Goal: Task Accomplishment & Management: Complete application form

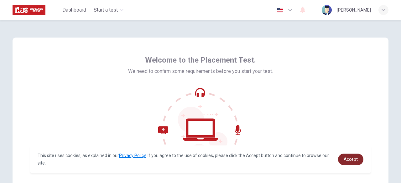
click at [350, 155] on link "Accept" at bounding box center [350, 160] width 25 height 12
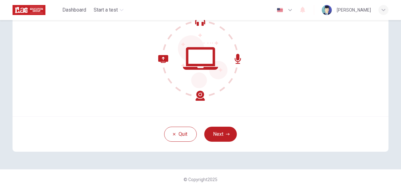
scroll to position [77, 0]
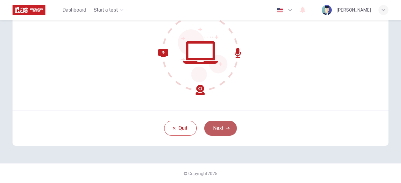
click at [215, 131] on button "Next" at bounding box center [220, 128] width 33 height 15
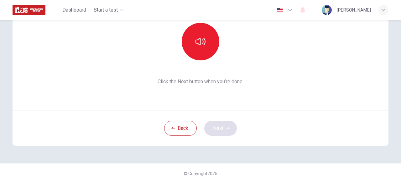
click at [215, 131] on div "Back Next" at bounding box center [201, 128] width 376 height 35
drag, startPoint x: 215, startPoint y: 131, endPoint x: 203, endPoint y: 101, distance: 32.3
click at [203, 101] on div "This section requires audio. Click the icon to make sure you can hear the tune …" at bounding box center [201, 53] width 376 height 186
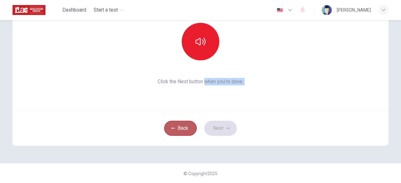
click at [176, 127] on button "Back" at bounding box center [180, 128] width 33 height 15
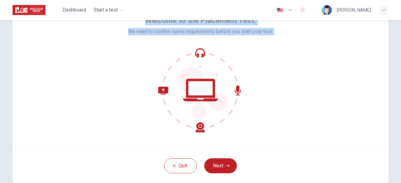
scroll to position [27, 0]
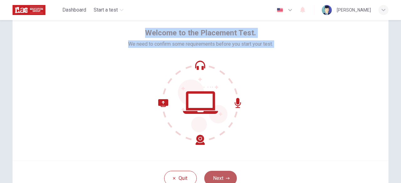
click at [219, 174] on button "Next" at bounding box center [220, 178] width 33 height 15
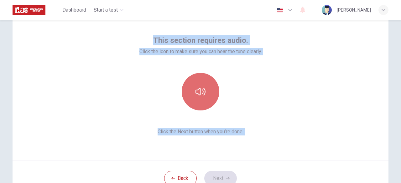
click at [197, 105] on button "button" at bounding box center [201, 92] width 38 height 38
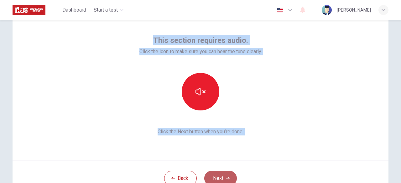
click at [226, 177] on icon "button" at bounding box center [228, 179] width 4 height 4
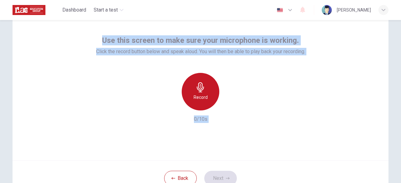
click at [193, 87] on div "Record" at bounding box center [201, 92] width 38 height 38
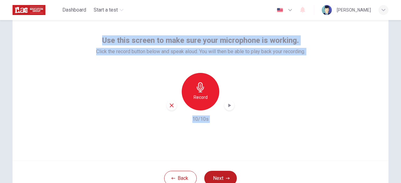
click at [206, 90] on div "Record" at bounding box center [201, 92] width 38 height 38
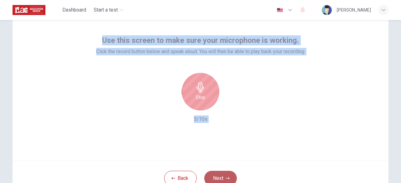
click at [218, 174] on button "Next" at bounding box center [220, 178] width 33 height 15
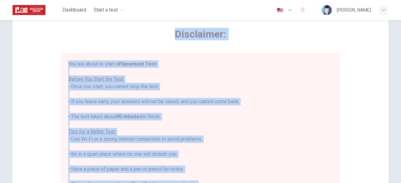
click at [231, 141] on div "You are about to start a Placement Test . Before You Start the Test: • Once you…" at bounding box center [200, 147] width 265 height 173
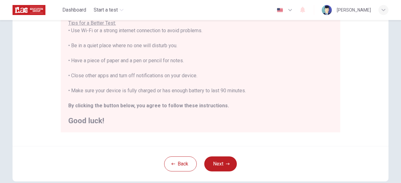
scroll to position [129, 0]
click at [221, 167] on button "Next" at bounding box center [220, 163] width 33 height 15
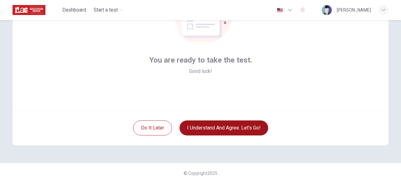
scroll to position [77, 0]
click at [221, 129] on button "I understand and agree. Let’s go!" at bounding box center [224, 128] width 89 height 15
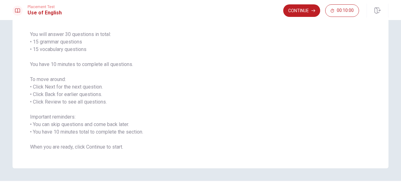
scroll to position [50, 0]
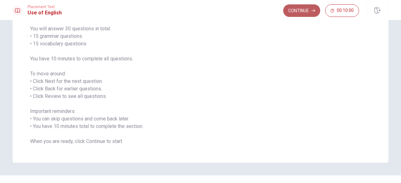
click at [297, 13] on button "Continue" at bounding box center [301, 10] width 37 height 13
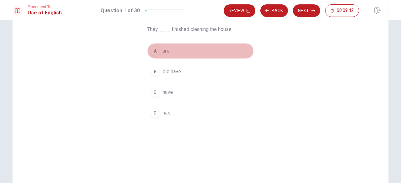
click at [156, 50] on div "A" at bounding box center [155, 51] width 10 height 10
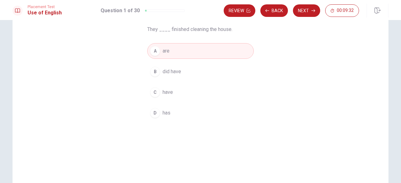
click at [216, 54] on button "A are" at bounding box center [200, 51] width 107 height 16
click at [306, 11] on button "Next" at bounding box center [306, 10] width 27 height 13
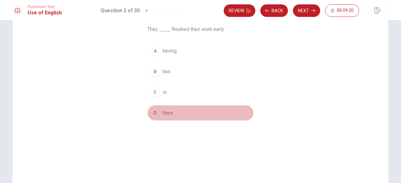
click at [163, 112] on span "have" at bounding box center [168, 113] width 10 height 8
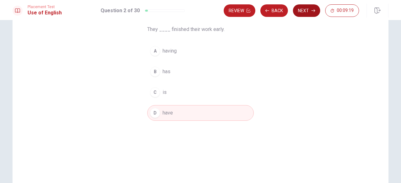
click at [313, 11] on icon "button" at bounding box center [314, 10] width 4 height 3
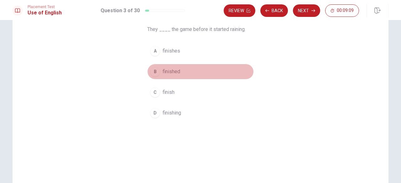
click at [172, 71] on span "finished" at bounding box center [172, 72] width 18 height 8
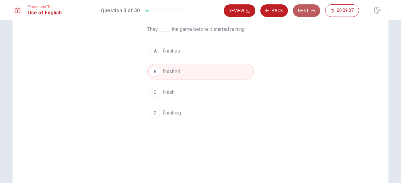
click at [305, 4] on button "Next" at bounding box center [306, 10] width 27 height 13
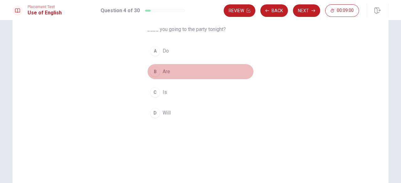
click at [164, 69] on span "Are" at bounding box center [167, 72] width 8 height 8
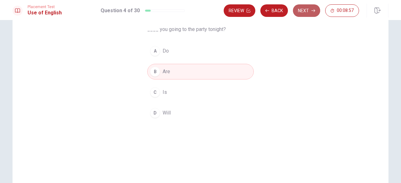
click at [309, 11] on button "Next" at bounding box center [306, 10] width 27 height 13
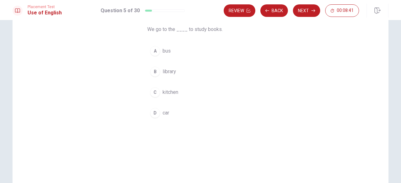
click at [168, 70] on span "library" at bounding box center [169, 72] width 13 height 8
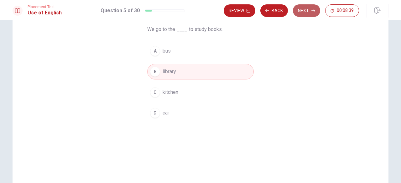
click at [303, 8] on button "Next" at bounding box center [306, 10] width 27 height 13
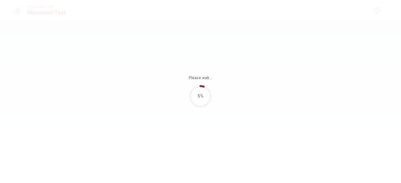
scroll to position [0, 0]
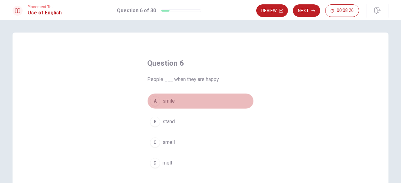
click at [167, 100] on span "smile" at bounding box center [169, 101] width 12 height 8
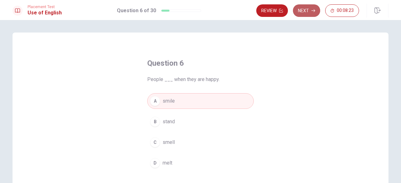
click at [305, 12] on button "Next" at bounding box center [306, 10] width 27 height 13
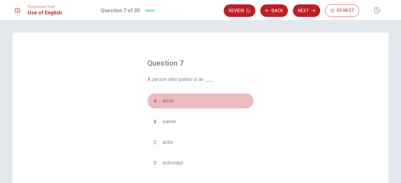
click at [165, 100] on span "artist" at bounding box center [168, 101] width 11 height 8
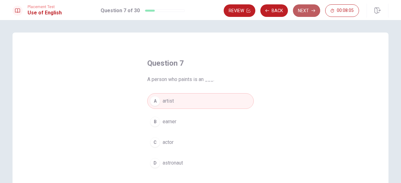
click at [302, 4] on button "Next" at bounding box center [306, 10] width 27 height 13
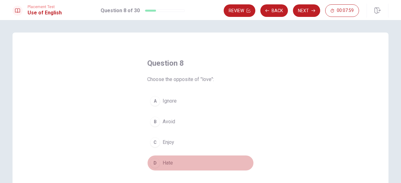
click at [164, 157] on button "D Hate" at bounding box center [200, 163] width 107 height 16
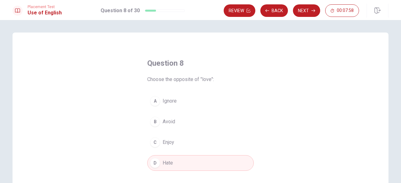
click at [310, 17] on div "Review Back Next 00:07:58" at bounding box center [306, 11] width 165 height 14
click at [309, 12] on button "Next" at bounding box center [306, 10] width 27 height 13
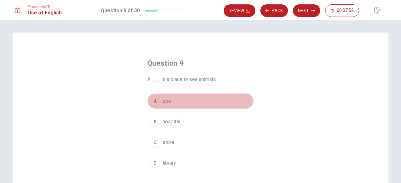
click at [155, 100] on div "A" at bounding box center [155, 101] width 10 height 10
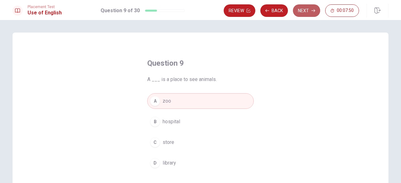
click at [299, 10] on button "Next" at bounding box center [306, 10] width 27 height 13
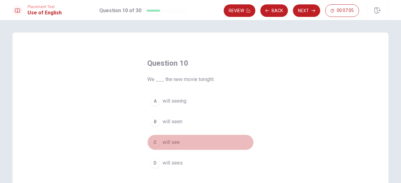
click at [167, 142] on span "will see" at bounding box center [171, 143] width 17 height 8
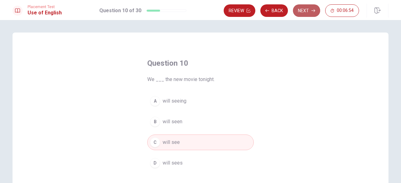
click at [304, 11] on button "Next" at bounding box center [306, 10] width 27 height 13
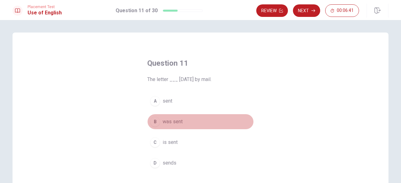
click at [174, 121] on span "was sent" at bounding box center [173, 122] width 20 height 8
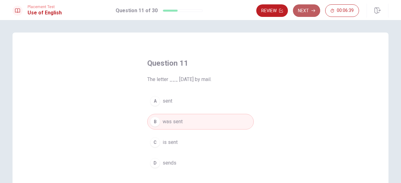
click at [310, 6] on button "Next" at bounding box center [306, 10] width 27 height 13
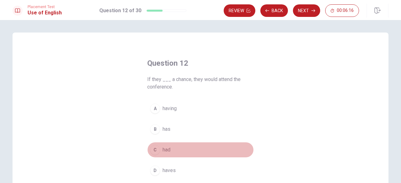
click at [169, 146] on span "had" at bounding box center [167, 150] width 8 height 8
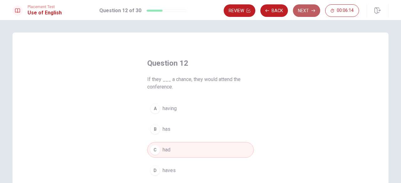
click at [312, 12] on button "Next" at bounding box center [306, 10] width 27 height 13
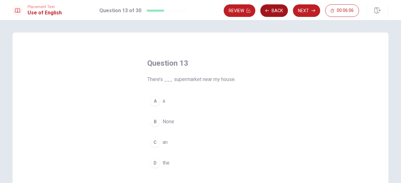
click at [276, 11] on button "Back" at bounding box center [275, 10] width 28 height 13
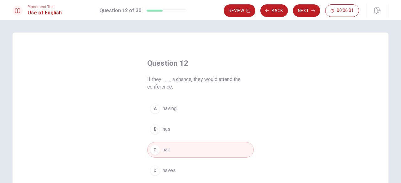
click at [308, 17] on div "Review Back Next 00:06:01" at bounding box center [306, 11] width 165 height 14
click at [308, 12] on button "Next" at bounding box center [306, 10] width 27 height 13
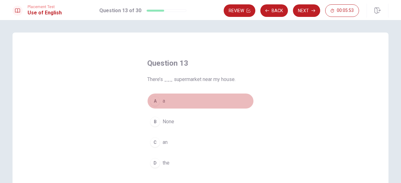
click at [155, 106] on div "A" at bounding box center [155, 101] width 10 height 10
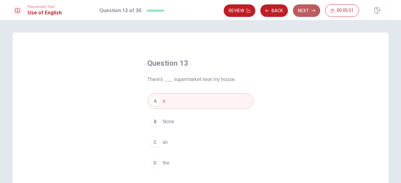
click at [306, 9] on button "Next" at bounding box center [306, 10] width 27 height 13
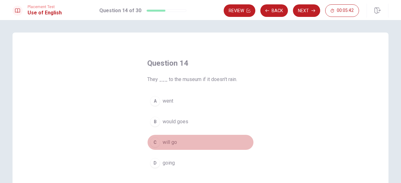
click at [155, 146] on div "C" at bounding box center [155, 143] width 10 height 10
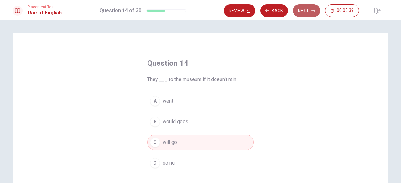
click at [306, 15] on button "Next" at bounding box center [306, 10] width 27 height 13
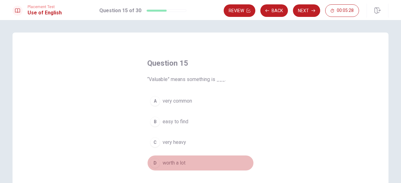
click at [178, 161] on span "worth a lot" at bounding box center [174, 164] width 23 height 8
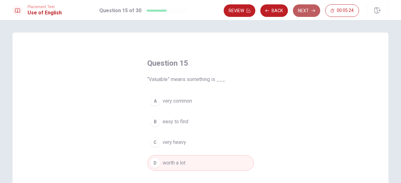
click at [305, 9] on button "Next" at bounding box center [306, 10] width 27 height 13
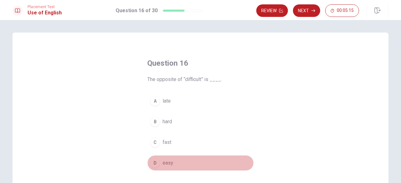
click at [160, 160] on button "D easy" at bounding box center [200, 163] width 107 height 16
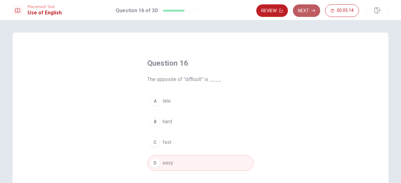
click at [305, 10] on button "Next" at bounding box center [306, 10] width 27 height 13
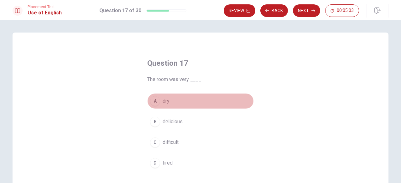
click at [155, 99] on div "A" at bounding box center [155, 101] width 10 height 10
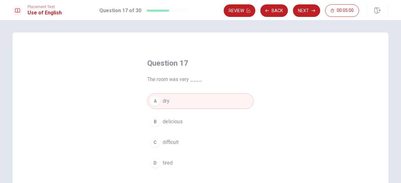
click at [307, 4] on div "Review Back Next 00:05:00" at bounding box center [306, 11] width 165 height 14
click at [307, 8] on button "Next" at bounding box center [306, 10] width 27 height 13
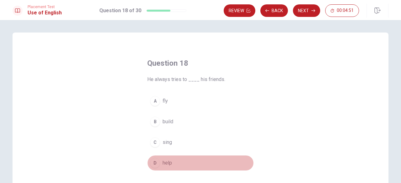
click at [166, 160] on span "help" at bounding box center [167, 164] width 9 height 8
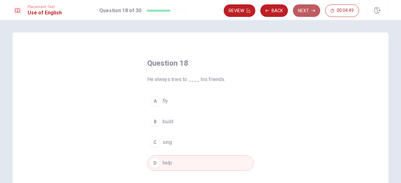
click at [304, 8] on button "Next" at bounding box center [306, 10] width 27 height 13
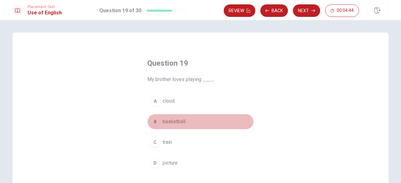
click at [176, 121] on span "basketball" at bounding box center [174, 122] width 23 height 8
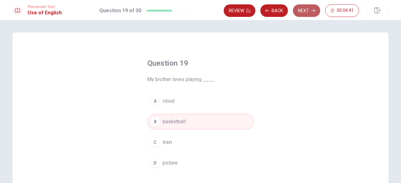
click at [308, 11] on button "Next" at bounding box center [306, 10] width 27 height 13
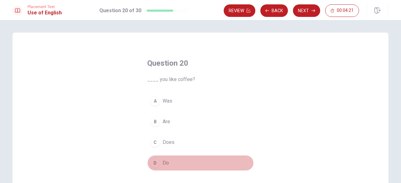
click at [166, 163] on span "Do" at bounding box center [166, 164] width 6 height 8
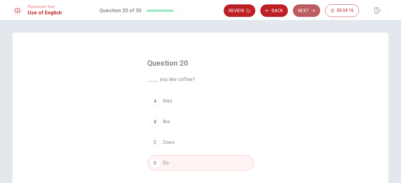
click at [302, 9] on button "Next" at bounding box center [306, 10] width 27 height 13
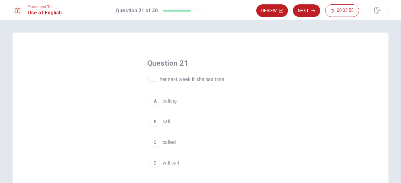
click at [163, 123] on span "call" at bounding box center [167, 122] width 8 height 8
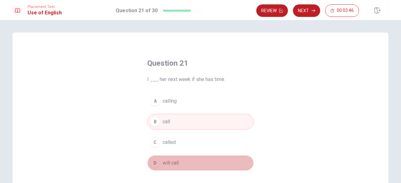
click at [167, 161] on span "will call" at bounding box center [171, 164] width 16 height 8
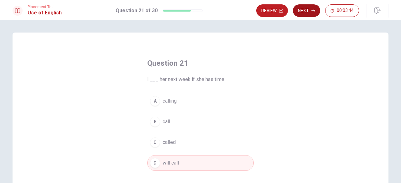
click at [305, 13] on button "Next" at bounding box center [306, 10] width 27 height 13
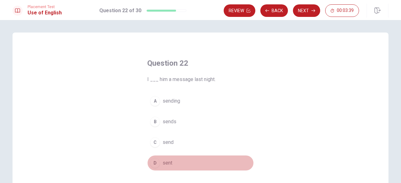
click at [164, 163] on span "sent" at bounding box center [168, 164] width 10 height 8
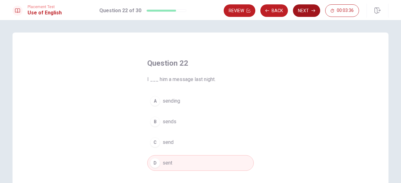
click at [305, 12] on button "Next" at bounding box center [306, 10] width 27 height 13
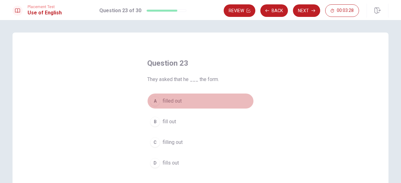
click at [164, 102] on span "filled out" at bounding box center [172, 101] width 19 height 8
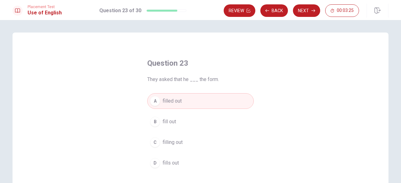
click at [166, 122] on span "fill out" at bounding box center [169, 122] width 13 height 8
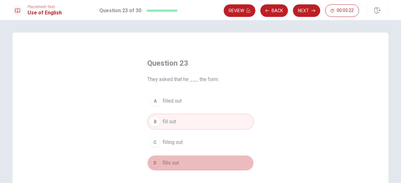
click at [172, 161] on span "fills out" at bounding box center [171, 164] width 16 height 8
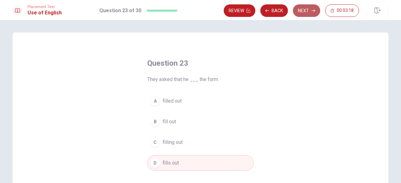
click at [309, 11] on button "Next" at bounding box center [306, 10] width 27 height 13
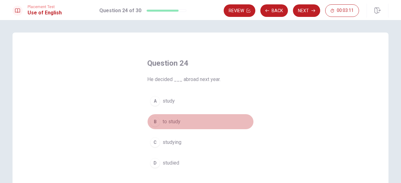
click at [172, 118] on button "B to study" at bounding box center [200, 122] width 107 height 16
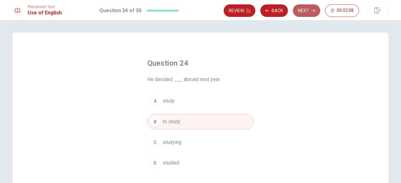
click at [311, 12] on button "Next" at bounding box center [306, 10] width 27 height 13
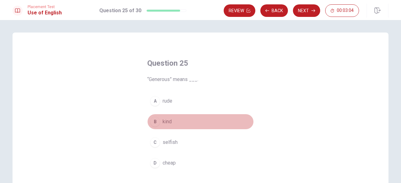
click at [164, 122] on span "kind" at bounding box center [167, 122] width 9 height 8
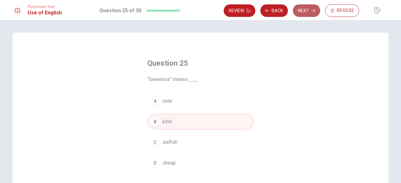
click at [308, 8] on button "Next" at bounding box center [306, 10] width 27 height 13
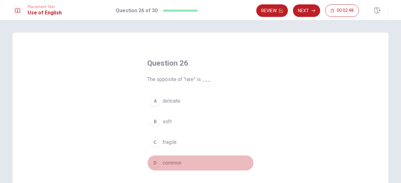
click at [170, 162] on span "common" at bounding box center [172, 164] width 19 height 8
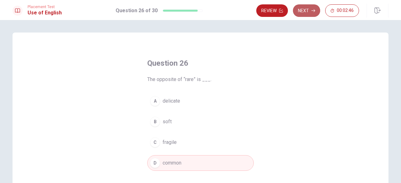
click at [306, 10] on button "Next" at bounding box center [306, 10] width 27 height 13
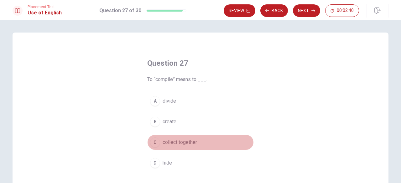
click at [195, 140] on span "collect together" at bounding box center [180, 143] width 34 height 8
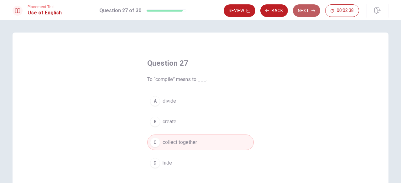
click at [305, 15] on button "Next" at bounding box center [306, 10] width 27 height 13
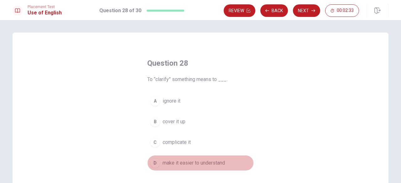
click at [182, 160] on span "make it easier to understand" at bounding box center [194, 164] width 62 height 8
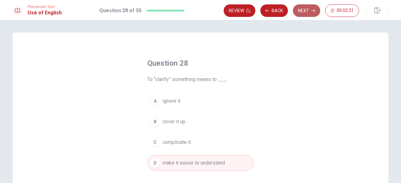
click at [311, 13] on button "Next" at bounding box center [306, 10] width 27 height 13
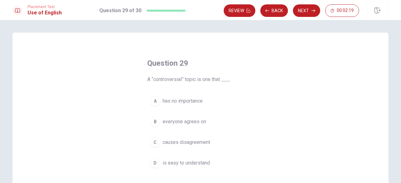
click at [171, 142] on span "causes disagreement" at bounding box center [187, 143] width 48 height 8
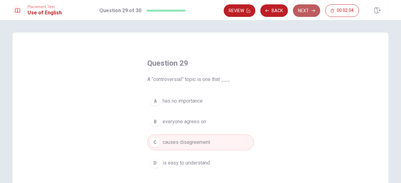
click at [303, 11] on button "Next" at bounding box center [306, 10] width 27 height 13
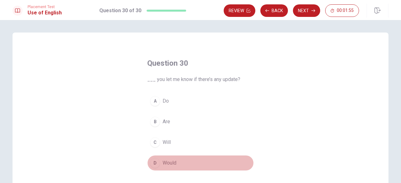
click at [165, 157] on button "D Would" at bounding box center [200, 163] width 107 height 16
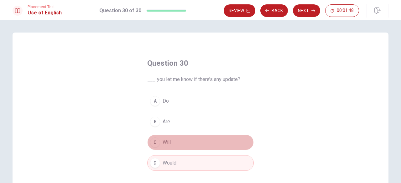
click at [165, 142] on span "Will" at bounding box center [167, 143] width 8 height 8
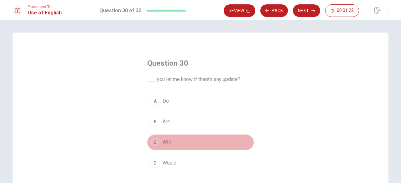
click at [190, 141] on button "C Will" at bounding box center [200, 143] width 107 height 16
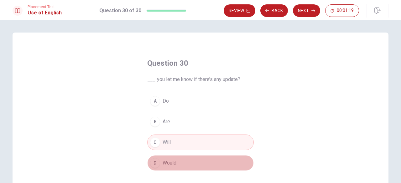
click at [163, 162] on span "Would" at bounding box center [170, 164] width 14 height 8
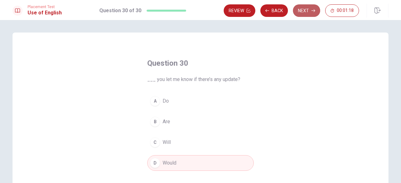
click at [310, 10] on button "Next" at bounding box center [306, 10] width 27 height 13
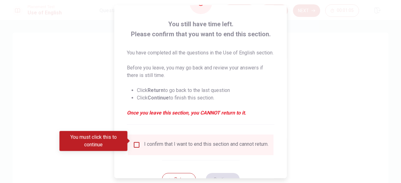
scroll to position [37, 0]
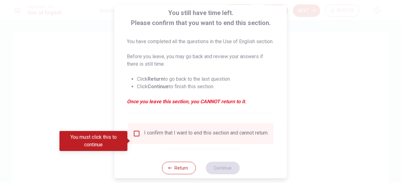
click at [133, 138] on div "I confirm that I want to end this section and cannot return." at bounding box center [201, 134] width 136 height 8
click at [136, 138] on input "You must click this to continue" at bounding box center [137, 134] width 8 height 8
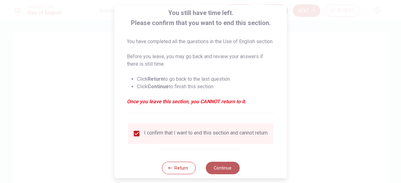
click at [222, 175] on button "Continue" at bounding box center [223, 168] width 34 height 13
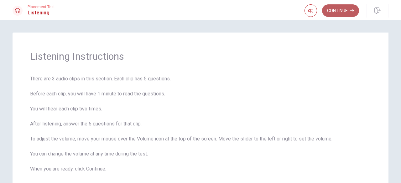
click at [337, 11] on button "Continue" at bounding box center [340, 10] width 37 height 13
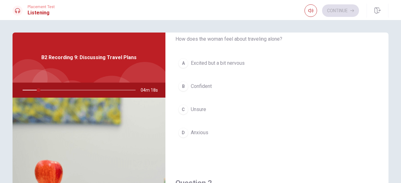
scroll to position [0, 0]
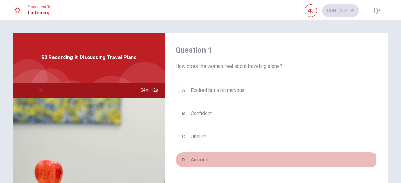
click at [181, 159] on div "D" at bounding box center [183, 160] width 10 height 10
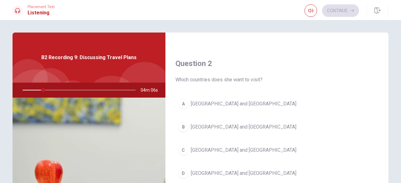
scroll to position [157, 0]
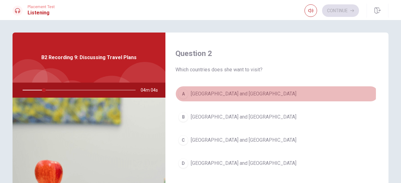
click at [182, 93] on div "A" at bounding box center [183, 94] width 10 height 10
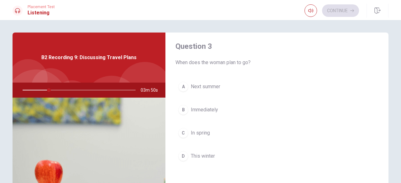
scroll to position [327, 0]
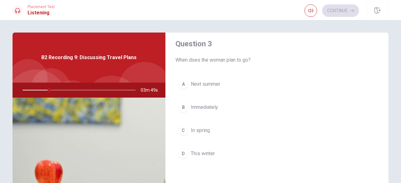
click at [183, 82] on div "A" at bounding box center [183, 84] width 10 height 10
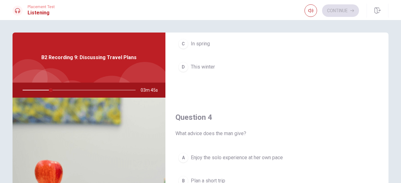
scroll to position [415, 0]
click at [183, 82] on div "A Next summer B Immediately C In spring D This winter" at bounding box center [277, 38] width 203 height 98
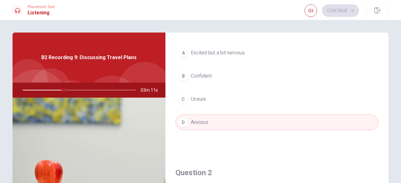
scroll to position [37, 0]
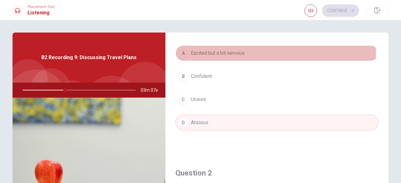
click at [182, 54] on div "A" at bounding box center [183, 53] width 10 height 10
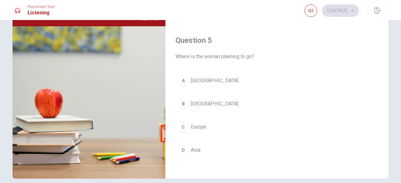
scroll to position [75, 0]
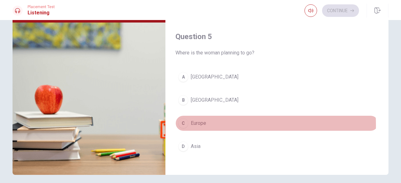
click at [185, 121] on div "C" at bounding box center [183, 123] width 10 height 10
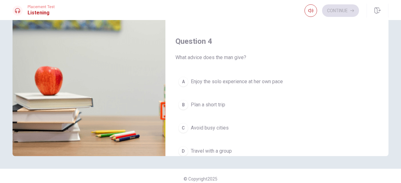
scroll to position [408, 0]
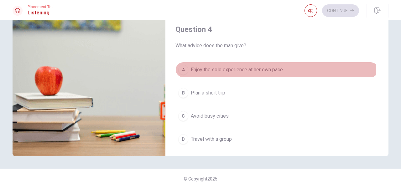
click at [187, 67] on div "A" at bounding box center [183, 70] width 10 height 10
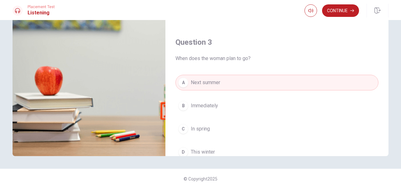
scroll to position [234, 0]
click at [338, 9] on button "Continue" at bounding box center [340, 10] width 37 height 13
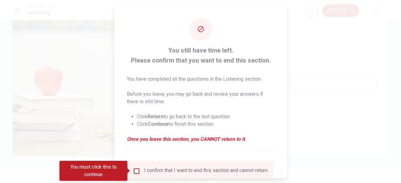
click at [136, 171] on input "You must click this to continue" at bounding box center [137, 171] width 8 height 8
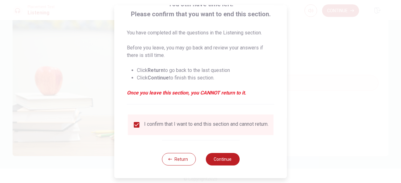
scroll to position [50, 0]
click at [216, 162] on button "Continue" at bounding box center [223, 159] width 34 height 13
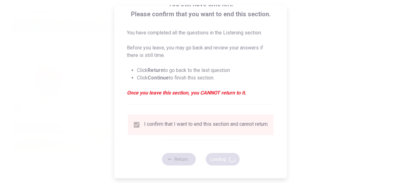
type input "52"
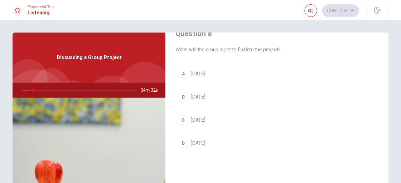
scroll to position [338, 0]
click at [181, 118] on div "C" at bounding box center [183, 120] width 10 height 10
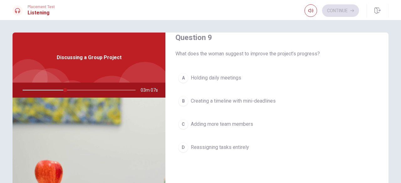
scroll to position [494, 0]
click at [179, 98] on div "B" at bounding box center [183, 101] width 10 height 10
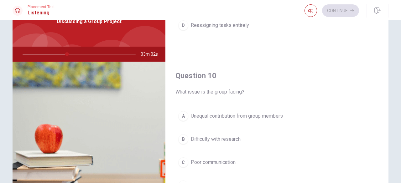
scroll to position [36, 0]
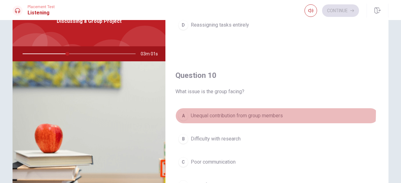
click at [181, 111] on div "A" at bounding box center [183, 116] width 10 height 10
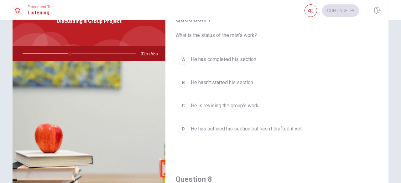
scroll to position [155, 0]
click at [182, 127] on div "D" at bounding box center [183, 130] width 10 height 10
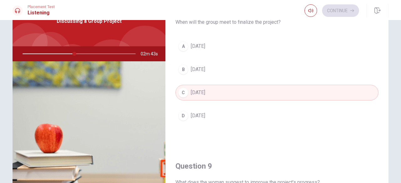
scroll to position [329, 0]
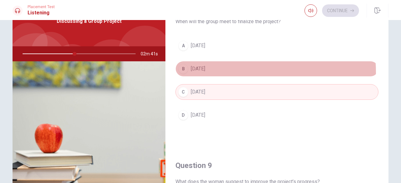
click at [200, 71] on span "[DATE]" at bounding box center [198, 69] width 14 height 8
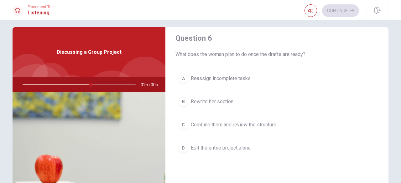
scroll to position [5, 0]
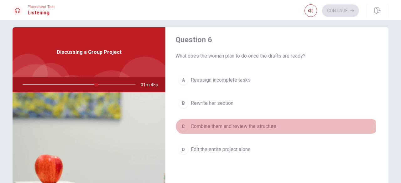
click at [181, 130] on div "C" at bounding box center [183, 127] width 10 height 10
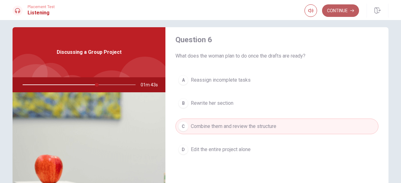
click at [342, 6] on button "Continue" at bounding box center [340, 10] width 37 height 13
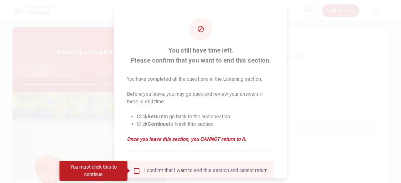
click at [139, 168] on input "You must click this to continue" at bounding box center [137, 171] width 8 height 8
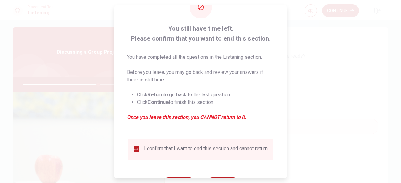
scroll to position [44, 0]
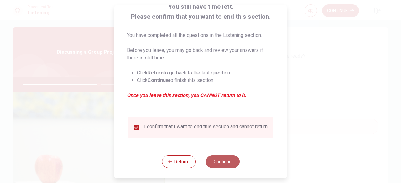
click at [217, 163] on button "Continue" at bounding box center [223, 162] width 34 height 13
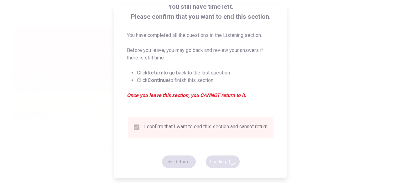
type input "68"
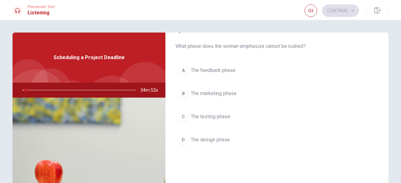
scroll to position [20, 0]
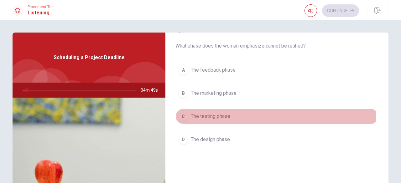
click at [184, 114] on div "C" at bounding box center [183, 117] width 10 height 10
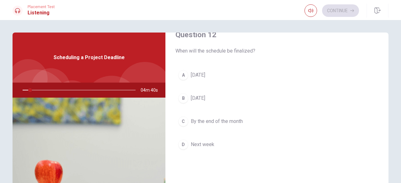
scroll to position [176, 0]
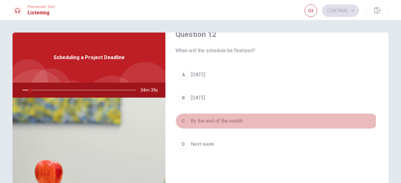
click at [182, 118] on div "C" at bounding box center [183, 121] width 10 height 10
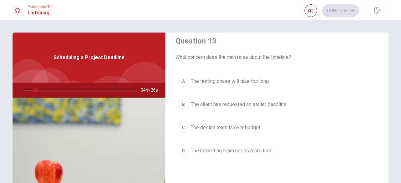
scroll to position [333, 0]
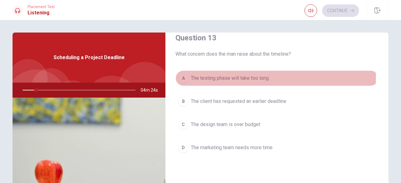
click at [233, 75] on span "The testing phase will take too long" at bounding box center [230, 79] width 78 height 8
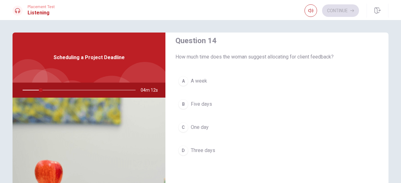
scroll to position [491, 0]
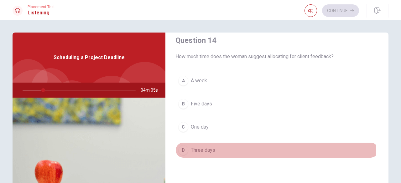
click at [182, 146] on div "D" at bounding box center [183, 150] width 10 height 10
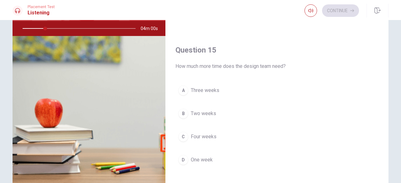
scroll to position [65, 0]
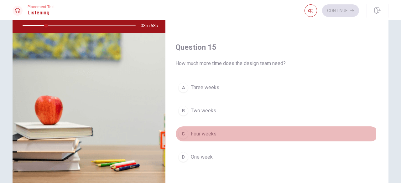
click at [181, 130] on div "C" at bounding box center [183, 134] width 10 height 10
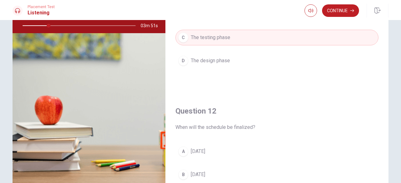
scroll to position [0, 0]
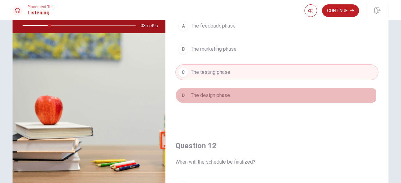
click at [209, 92] on span "The design phase" at bounding box center [210, 96] width 39 height 8
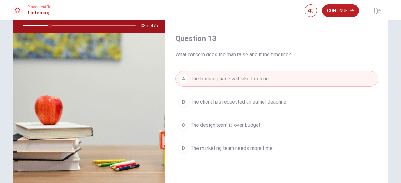
scroll to position [275, 0]
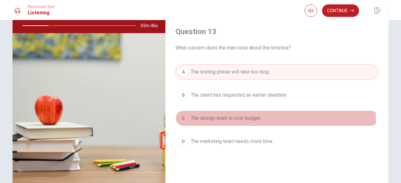
click at [209, 118] on span "The design team is over budget" at bounding box center [226, 119] width 70 height 8
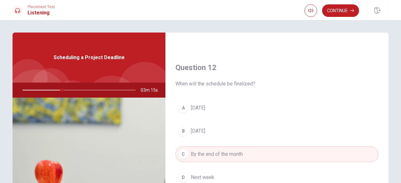
scroll to position [159, 0]
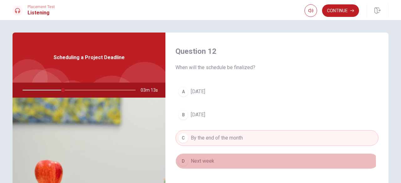
click at [207, 161] on span "Next week" at bounding box center [203, 162] width 24 height 8
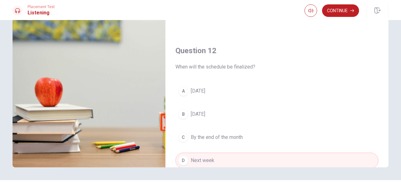
scroll to position [73, 0]
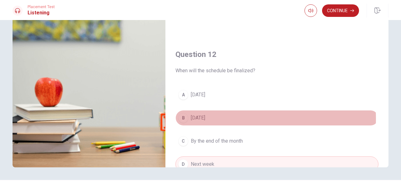
click at [203, 118] on span "[DATE]" at bounding box center [198, 118] width 14 height 8
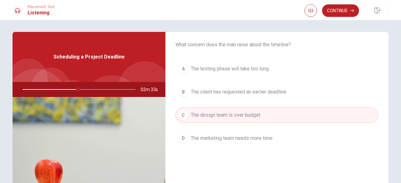
scroll to position [341, 0]
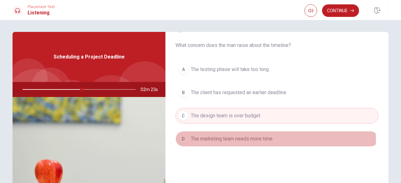
click at [229, 138] on span "The marketing team needs more time" at bounding box center [232, 139] width 82 height 8
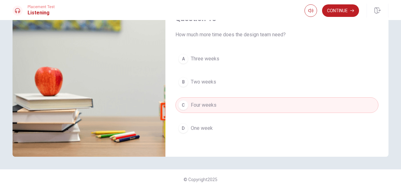
scroll to position [97, 0]
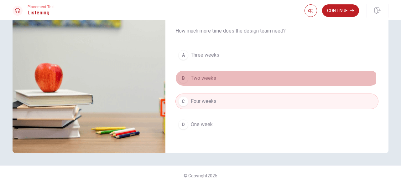
click at [205, 71] on button "B Two weeks" at bounding box center [277, 79] width 203 height 16
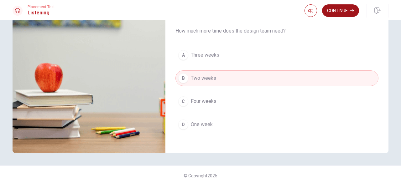
click at [335, 12] on button "Continue" at bounding box center [340, 10] width 37 height 13
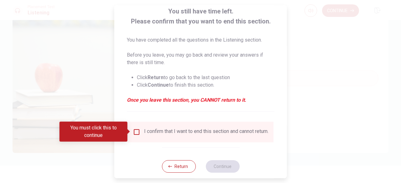
scroll to position [39, 0]
click at [136, 131] on input "You must click this to continue" at bounding box center [137, 132] width 8 height 8
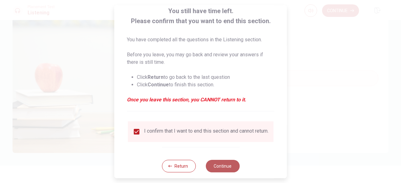
click at [222, 165] on button "Continue" at bounding box center [223, 166] width 34 height 13
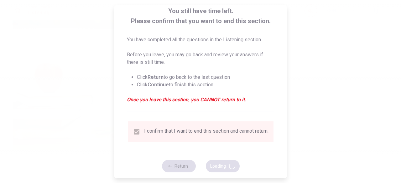
type input "62"
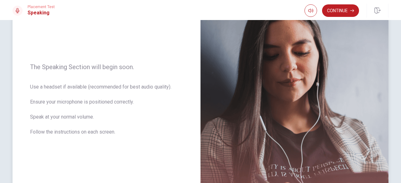
scroll to position [63, 0]
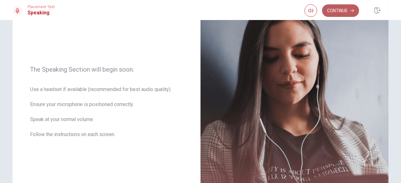
click at [342, 13] on button "Continue" at bounding box center [340, 10] width 37 height 13
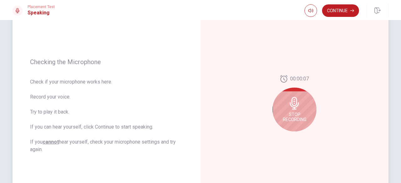
click at [292, 110] on div "Stop Recording" at bounding box center [295, 110] width 44 height 44
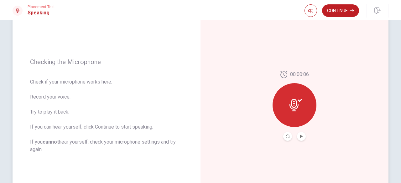
click at [297, 103] on icon at bounding box center [296, 105] width 13 height 13
click at [302, 136] on icon "Play Audio" at bounding box center [302, 137] width 4 height 4
click at [341, 12] on button "Continue" at bounding box center [340, 10] width 37 height 13
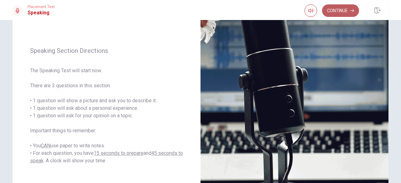
click at [341, 12] on button "Continue" at bounding box center [340, 10] width 37 height 13
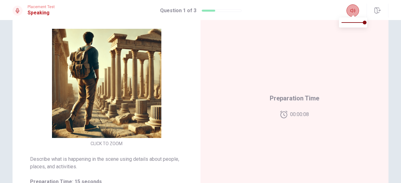
click at [352, 12] on icon "button" at bounding box center [352, 11] width 5 height 4
click at [345, 22] on span at bounding box center [353, 22] width 23 height 9
click at [354, 10] on icon "button" at bounding box center [352, 10] width 5 height 5
type input "1"
click at [364, 23] on span at bounding box center [353, 22] width 23 height 9
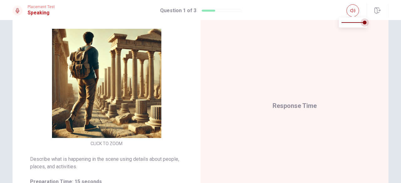
click at [364, 23] on span at bounding box center [365, 23] width 4 height 4
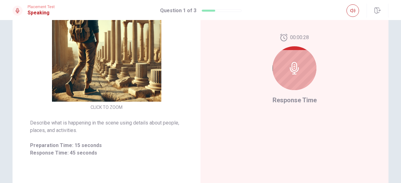
scroll to position [101, 0]
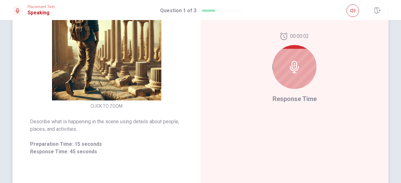
click at [299, 67] on icon at bounding box center [294, 67] width 13 height 13
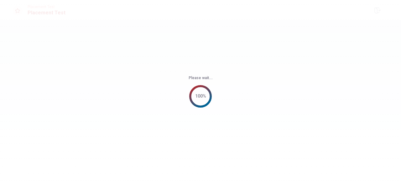
scroll to position [0, 0]
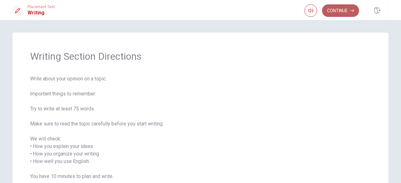
click at [347, 13] on button "Continue" at bounding box center [340, 10] width 37 height 13
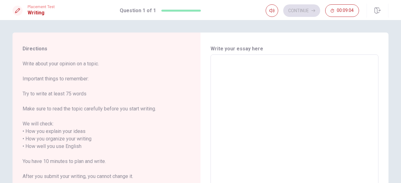
click at [241, 62] on textarea at bounding box center [294, 143] width 159 height 166
type textarea "C"
type textarea "x"
type textarea "Co"
type textarea "x"
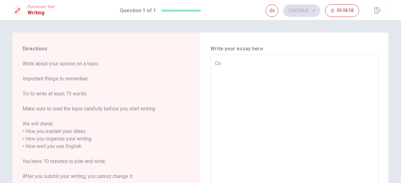
type textarea "Com"
type textarea "x"
type textarea "Comi"
type textarea "x"
type textarea "Comin"
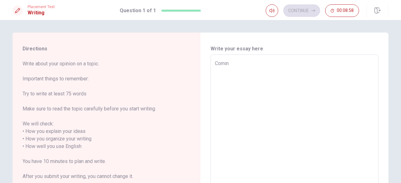
type textarea "x"
type textarea "Coming"
type textarea "x"
type textarea "Coming"
type textarea "x"
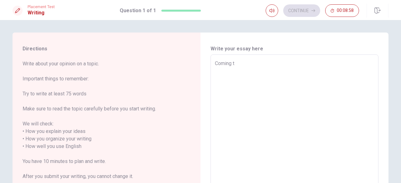
type textarea "Coming to"
type textarea "x"
type textarea "Coming to"
type textarea "x"
type textarea "Coming to a"
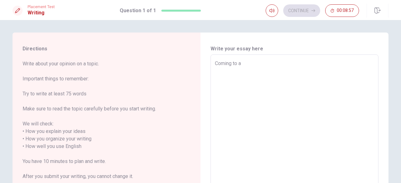
type textarea "x"
type textarea "Coming to a"
type textarea "x"
type textarea "Coming to a w"
type textarea "x"
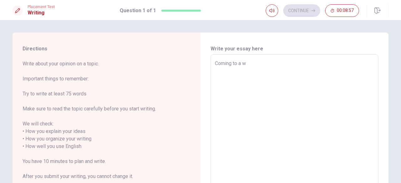
type textarea "Coming to a wh"
type textarea "x"
type textarea "Coming to a who"
type textarea "x"
type textarea "Coming to a whole"
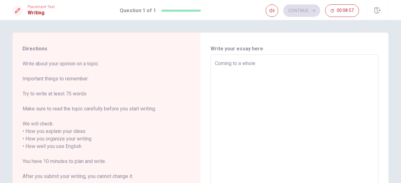
type textarea "x"
type textarea "Coming to a whole"
type textarea "x"
type textarea "Coming to a whole n"
type textarea "x"
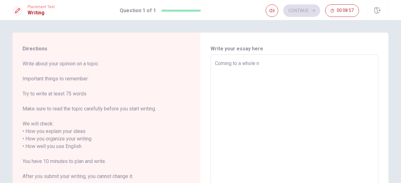
type textarea "Coming to a whole ne"
type textarea "x"
type textarea "Coming to a whole new"
type textarea "x"
type textarea "Coming to a whole new"
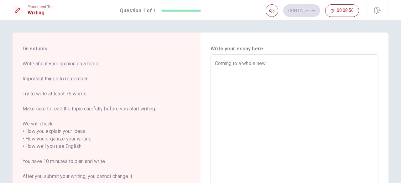
type textarea "x"
type textarea "Coming to a whole new c"
type textarea "x"
type textarea "Coming to a whole new co"
type textarea "x"
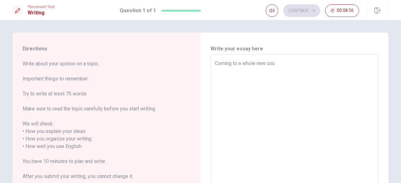
type textarea "Coming to a whole new coun"
type textarea "x"
type textarea "Coming to a whole new count"
type textarea "x"
type textarea "Coming to a whole new countr"
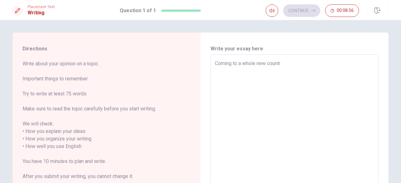
type textarea "x"
type textarea "Coming to a whole new country"
type textarea "x"
type textarea "Coming to a whole new countrya"
type textarea "x"
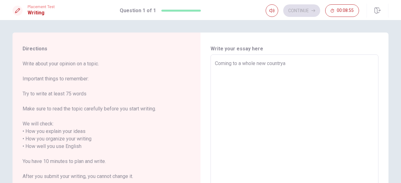
type textarea "Coming to a whole new country"
type textarea "x"
type textarea "Coming to a whole new country"
type textarea "x"
type textarea "Coming to a whole new country w"
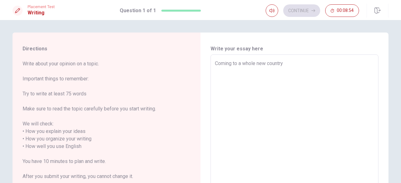
type textarea "x"
type textarea "Coming to a whole new country wh"
type textarea "x"
type textarea "Coming to a whole new country whe"
type textarea "x"
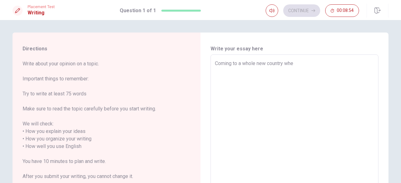
type textarea "Coming to a whole new country wher"
type textarea "x"
type textarea "Coming to a whole new country where"
type textarea "x"
type textarea "Coming to a whole new country where"
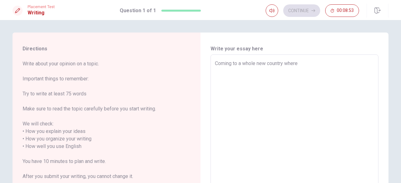
type textarea "x"
type textarea "Coming to a whole new country where I"
type textarea "x"
type textarea "Coming to a whole new country where I"
type textarea "x"
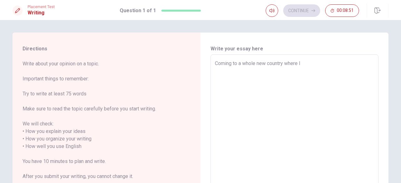
type textarea "Coming to a whole new country where I h"
type textarea "x"
type textarea "Coming to a whole new country where I ha"
type textarea "x"
type textarea "Coming to a whole new country where I had"
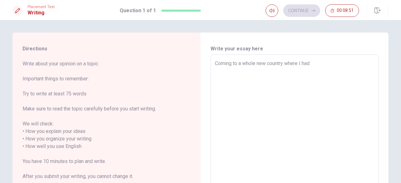
type textarea "x"
type textarea "Coming to a whole new country where I had"
type textarea "x"
type textarea "Coming to a whole new country where I had t"
type textarea "x"
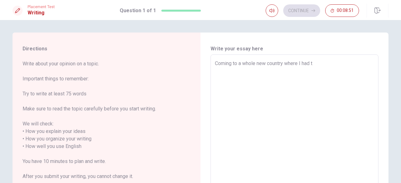
type textarea "Coming to a whole new country where I had to"
type textarea "x"
type textarea "Coming to a whole new country where I had to"
type textarea "x"
type textarea "Coming to a whole new country where I had to l"
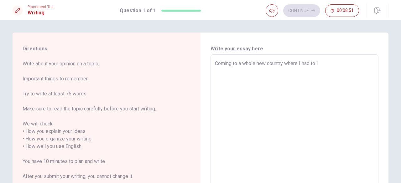
type textarea "x"
type textarea "Coming to a whole new country where I had to lea"
type textarea "x"
type textarea "Coming to a whole new country where I had to [PERSON_NAME]"
type textarea "x"
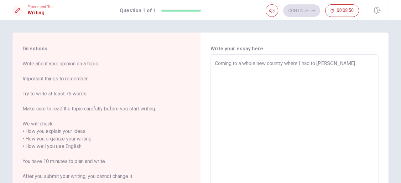
type textarea "Coming to a whole new country where I had to learn"
type textarea "x"
type textarea "Coming to a whole new country where I had to learn"
type textarea "x"
type textarea "Coming to a whole new country where I had to learn a"
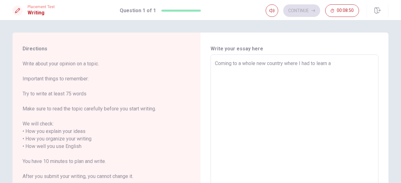
type textarea "x"
type textarea "Coming to a whole new country where I had to learn a"
type textarea "x"
type textarea "Coming to a whole new country where I had to learn a w"
type textarea "x"
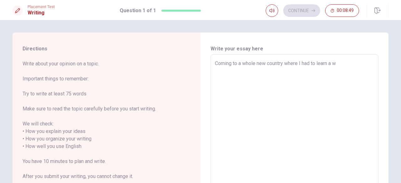
type textarea "Coming to a whole new country where I had to learn a wh"
type textarea "x"
type textarea "Coming to a whole new country where I had to learn a who"
type textarea "x"
type textarea "Coming to a whole new country where I had to learn a wh"
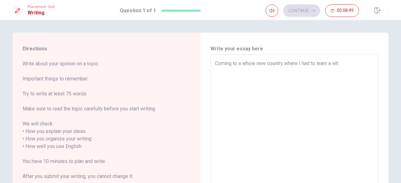
type textarea "x"
type textarea "Coming to a whole new country where I had to learn a w"
type textarea "x"
type textarea "Coming to a whole new country where I had to learn a"
type textarea "x"
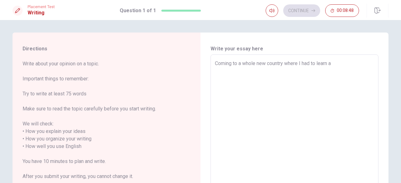
type textarea "Coming to a whole new country where I had to learn a n"
type textarea "x"
type textarea "Coming to a whole new country where I had to learn a ne"
type textarea "x"
type textarea "Coming to a whole new country where I had to learn a new"
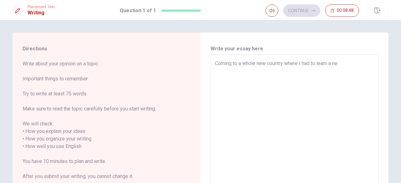
type textarea "x"
type textarea "Coming to a whole new country where I had to learn a new"
type textarea "x"
type textarea "Coming to a whole new country where I had to learn a new l"
type textarea "x"
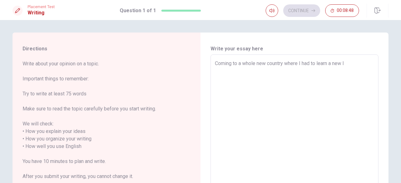
type textarea "Coming to a whole new country where I had to learn a new la"
type textarea "x"
type textarea "Coming to a whole new country where I had to learn a new lan"
type textarea "x"
type textarea "Coming to a whole new country where I had to learn a new lang"
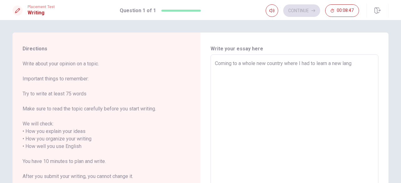
type textarea "x"
type textarea "Coming to a whole new country where I had to learn a new languag"
type textarea "x"
type textarea "Coming to a whole new country where I had to learn a new language"
type textarea "x"
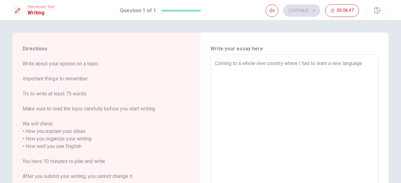
type textarea "Coming to a whole new country where I had to learn a new language"
type textarea "x"
type textarea "Coming to a whole new country where I had to learn a new language a"
type textarea "x"
type textarea "Coming to a whole new country where I had to learn a new language an"
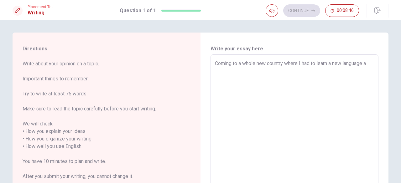
type textarea "x"
type textarea "Coming to a whole new country where I had to learn a new language and"
type textarea "x"
type textarea "Coming to a whole new country where I had to learn a new language and"
type textarea "x"
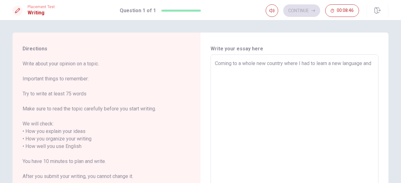
type textarea "Coming to a whole new country where I had to learn a new language and u"
type textarea "x"
type textarea "Coming to a whole new country where I had to learn a new language and ut"
type textarea "x"
type textarea "Coming to a whole new country where I had to learn a new language and uti"
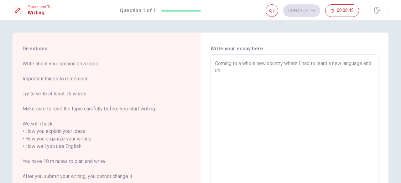
type textarea "x"
type textarea "Coming to a whole new country where I had to learn a new language and util"
type textarea "x"
type textarea "Coming to a whole new country where I had to learn a new language and utili"
type textarea "x"
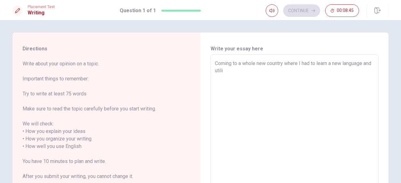
type textarea "Coming to a whole new country where I had to learn a new language and utiliz"
type textarea "x"
type textarea "Coming to a whole new country where I had to learn a new language and utilize"
type textarea "x"
type textarea "Coming to a whole new country where I had to learn a new language and utilize"
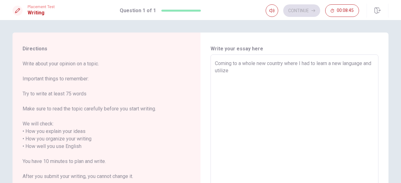
type textarea "x"
type textarea "Coming to a whole new country where I had to learn a new language and utilize i"
type textarea "x"
type textarea "Coming to a whole new country where I had to learn a new language and utilize it"
type textarea "x"
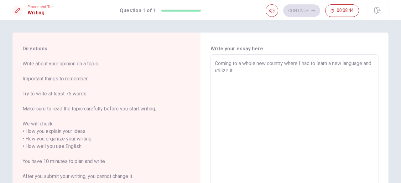
type textarea "Coming to a whole new country where I had to learn a new language and utilize it"
type textarea "x"
type textarea "Coming to a whole new country where I had to learn a new language and utilize i…"
type textarea "x"
type textarea "Coming to a whole new country where I had to learn a new language and utilize i…"
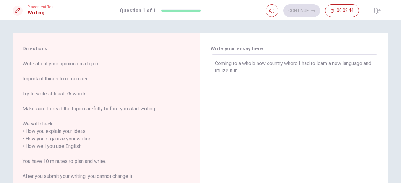
type textarea "x"
type textarea "Coming to a whole new country where I had to learn a new language and utilize i…"
type textarea "x"
type textarea "Coming to a whole new country where I had to learn a new language and utilize i…"
type textarea "x"
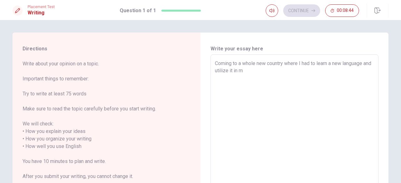
type textarea "Coming to a whole new country where I had to learn a new language and utilize i…"
type textarea "x"
type textarea "Coming to a whole new country where I had to learn a new language and utilize i…"
type textarea "x"
type textarea "Coming to a whole new country where I had to learn a new language and utilize i…"
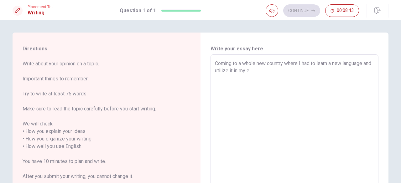
type textarea "x"
type textarea "Coming to a whole new country where I had to learn a new language and utilize i…"
type textarea "x"
type textarea "Coming to a whole new country where I had to learn a new language and utilize i…"
type textarea "x"
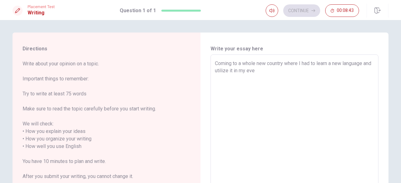
type textarea "Coming to a whole new country where I had to learn a new language and utilize i…"
type textarea "x"
type textarea "Coming to a whole new country where I had to learn a new language and utilize i…"
type textarea "x"
type textarea "Coming to a whole new country where I had to learn a new language and utilize i…"
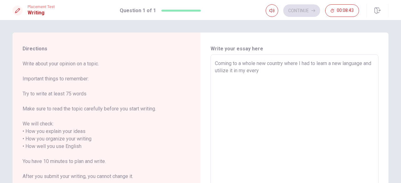
type textarea "x"
type textarea "Coming to a whole new country where I had to learn a new language and utilize i…"
type textarea "x"
type textarea "Coming to a whole new country where I had to learn a new language and utilize i…"
type textarea "x"
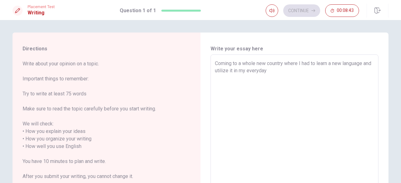
type textarea "Coming to a whole new country where I had to learn a new language and utilize i…"
type textarea "x"
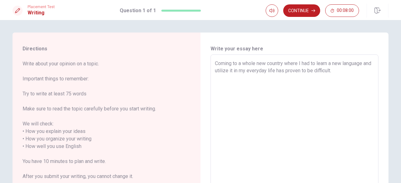
click at [237, 73] on textarea "Coming to a whole new country where I had to learn a new language and utilize i…" at bounding box center [294, 143] width 159 height 166
click at [342, 72] on textarea "Coming to a whole new country where I had to learn a new language and utilize i…" at bounding box center [294, 143] width 159 height 166
click at [344, 72] on textarea "Coming to a whole new country where I had to learn a new language and utilize i…" at bounding box center [294, 143] width 159 height 166
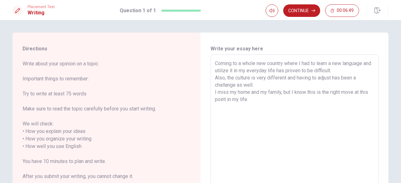
click at [260, 102] on textarea "Coming to a whole new country where I had to learn a new language and utilize i…" at bounding box center [294, 143] width 159 height 166
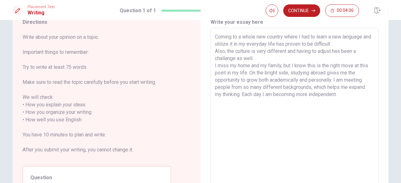
scroll to position [26, 0]
click at [297, 10] on button "Continue" at bounding box center [301, 10] width 37 height 13
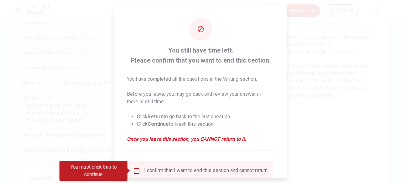
click at [322, 84] on div at bounding box center [200, 91] width 401 height 183
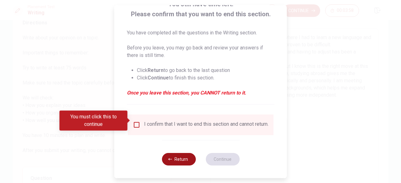
click at [176, 161] on button "Return" at bounding box center [179, 159] width 34 height 13
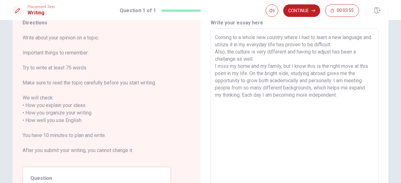
click at [237, 43] on textarea "Coming to a whole new country where I had to learn a new language and utilize i…" at bounding box center [294, 117] width 159 height 166
click at [303, 43] on textarea "Coming to a whole new country where I had to learn a new language and use it in…" at bounding box center [294, 117] width 159 height 166
click at [314, 48] on textarea "Coming to a whole new country where I had to learn a new language and use it in…" at bounding box center [294, 117] width 159 height 166
click at [317, 42] on textarea "Coming to a whole new country where I had to learn a new language and use it in…" at bounding box center [294, 117] width 159 height 166
click at [226, 59] on textarea "Coming to a whole new country where I had to learn a new language and use it in…" at bounding box center [294, 117] width 159 height 166
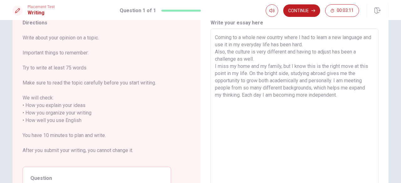
click at [331, 52] on textarea "Coming to a whole new country where I had to learn a new language and use it in…" at bounding box center [294, 117] width 159 height 166
click at [234, 59] on textarea "Coming to a whole new country where I had to learn a new language and use it in…" at bounding box center [294, 117] width 159 height 166
click at [316, 66] on textarea "Coming to a whole new country where I had to learn a new language and use it in…" at bounding box center [294, 117] width 159 height 166
click at [360, 50] on textarea "Coming to a whole new country where I had to learn a new language and use it in…" at bounding box center [294, 117] width 159 height 166
click at [238, 82] on textarea "Coming to a whole new country where I had to learn a new language and use it in…" at bounding box center [294, 117] width 159 height 166
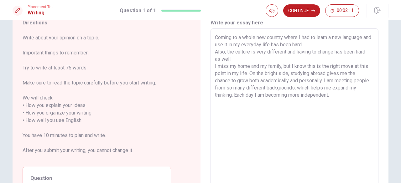
click at [289, 81] on textarea "Coming to a whole new country where I had to learn a new language and use it in…" at bounding box center [294, 117] width 159 height 166
click at [294, 81] on textarea "Coming to a whole new country where I had to learn a new language and use it in…" at bounding box center [294, 117] width 159 height 166
click at [298, 96] on textarea "Coming to a whole new country where I had to learn a new language and use it in…" at bounding box center [294, 117] width 159 height 166
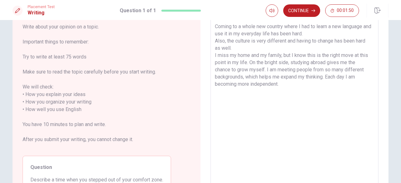
scroll to position [10, 0]
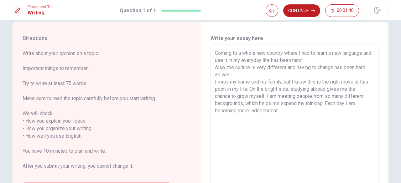
click at [264, 97] on textarea "Coming to a whole new country where I had to learn a new language and use it in…" at bounding box center [294, 133] width 159 height 166
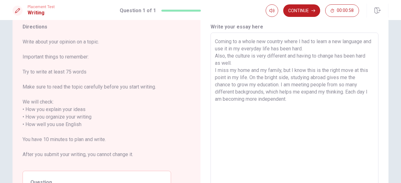
scroll to position [13, 0]
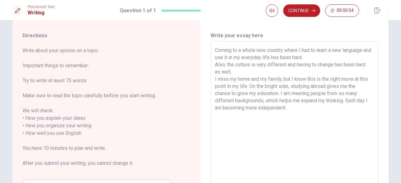
click at [288, 84] on textarea "Coming to a whole new country where I had to learn a new language and use it in…" at bounding box center [294, 130] width 159 height 166
click at [301, 8] on button "Continue" at bounding box center [301, 10] width 37 height 13
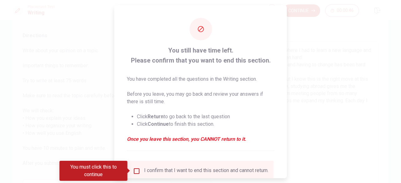
click at [135, 169] on input "You must click this to continue" at bounding box center [137, 171] width 8 height 8
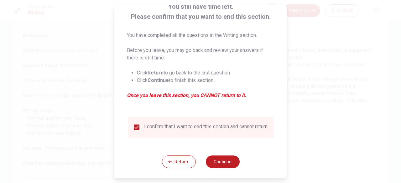
scroll to position [46, 0]
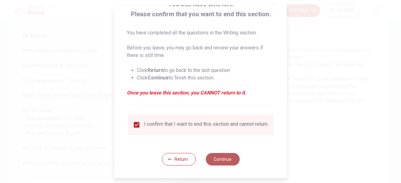
click at [236, 161] on button "Continue" at bounding box center [223, 159] width 34 height 13
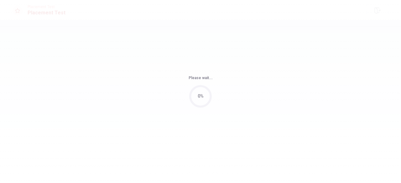
scroll to position [0, 0]
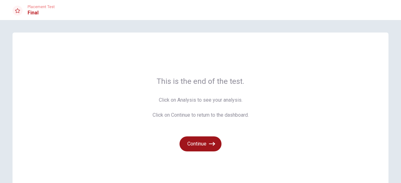
click at [209, 141] on icon "button" at bounding box center [212, 144] width 6 height 6
